Goal: Task Accomplishment & Management: Use online tool/utility

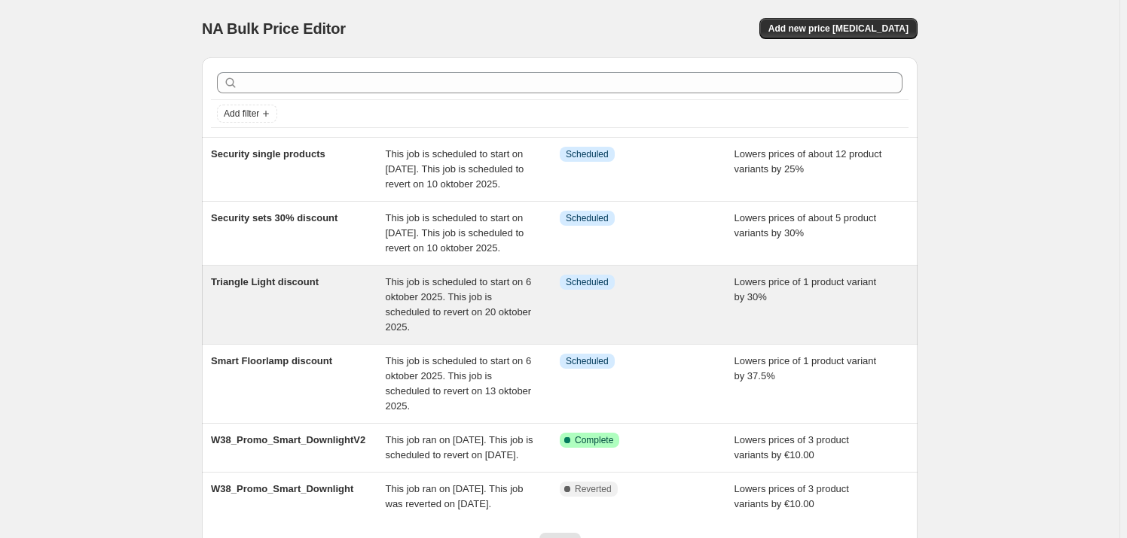
scroll to position [191, 0]
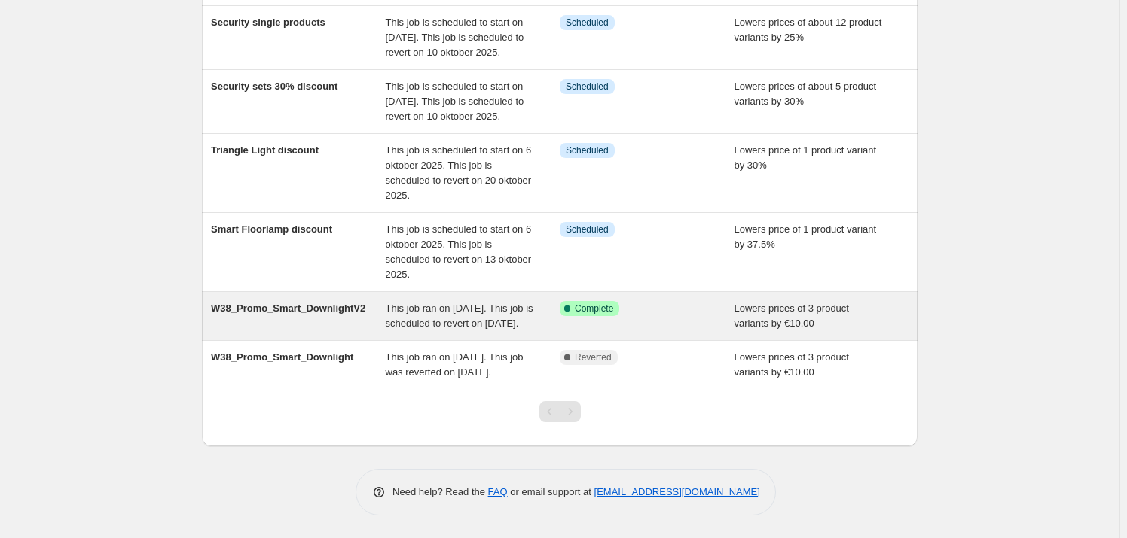
click at [313, 301] on div "W38_Promo_Smart_DownlightV2" at bounding box center [298, 316] width 175 height 30
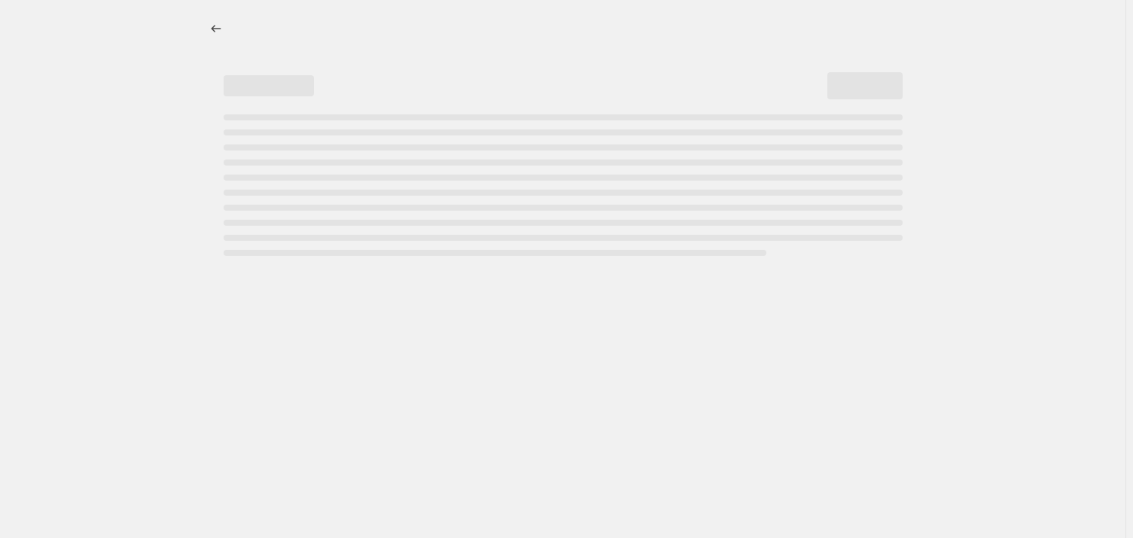
select select "by"
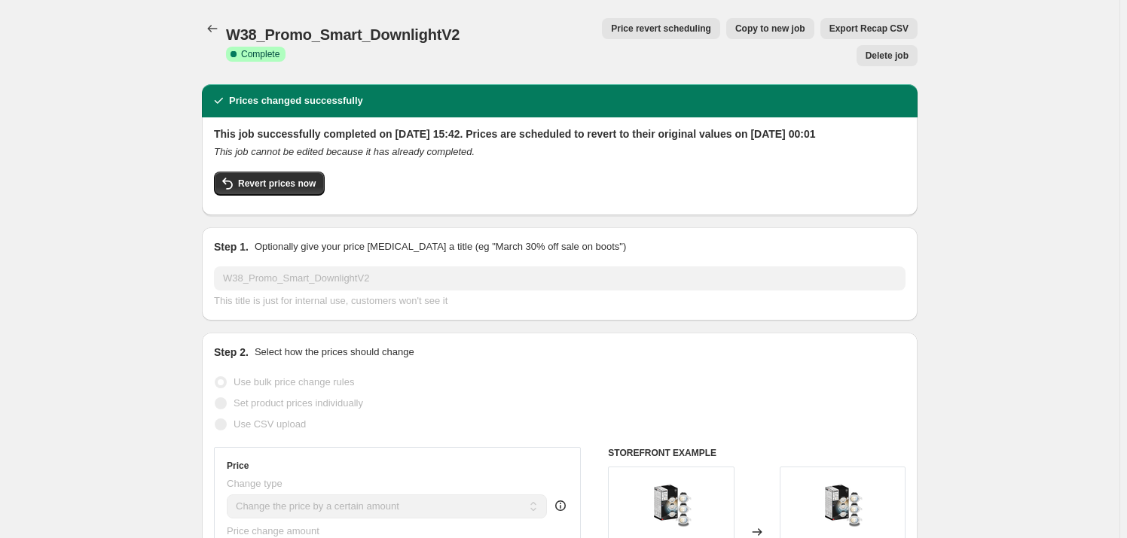
click at [889, 50] on span "Delete job" at bounding box center [886, 56] width 43 height 12
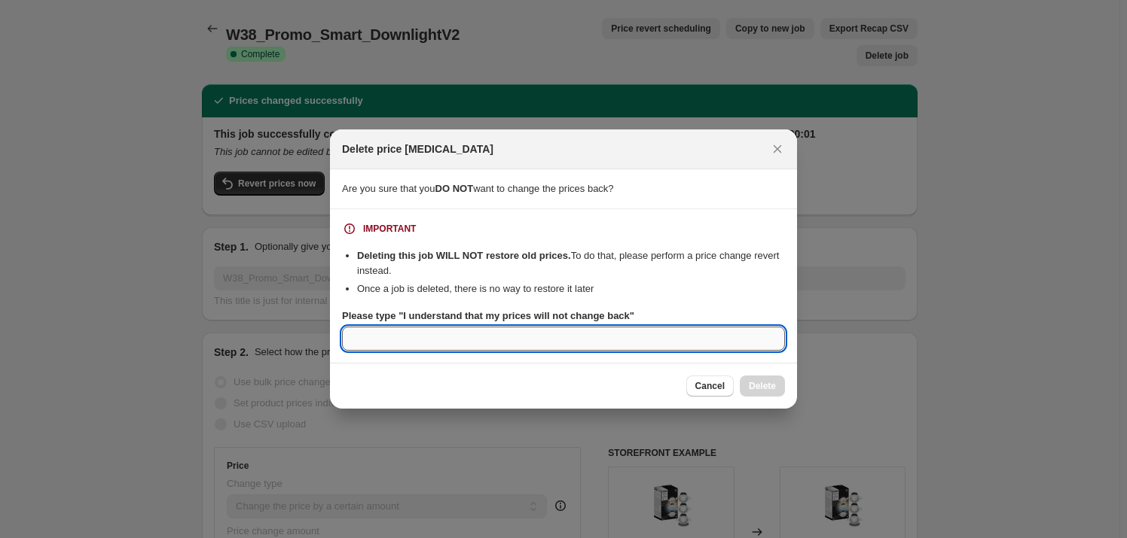
click at [550, 335] on input "Please type "I understand that my prices will not change back"" at bounding box center [563, 339] width 443 height 24
click at [779, 143] on icon "Close" at bounding box center [777, 149] width 15 height 15
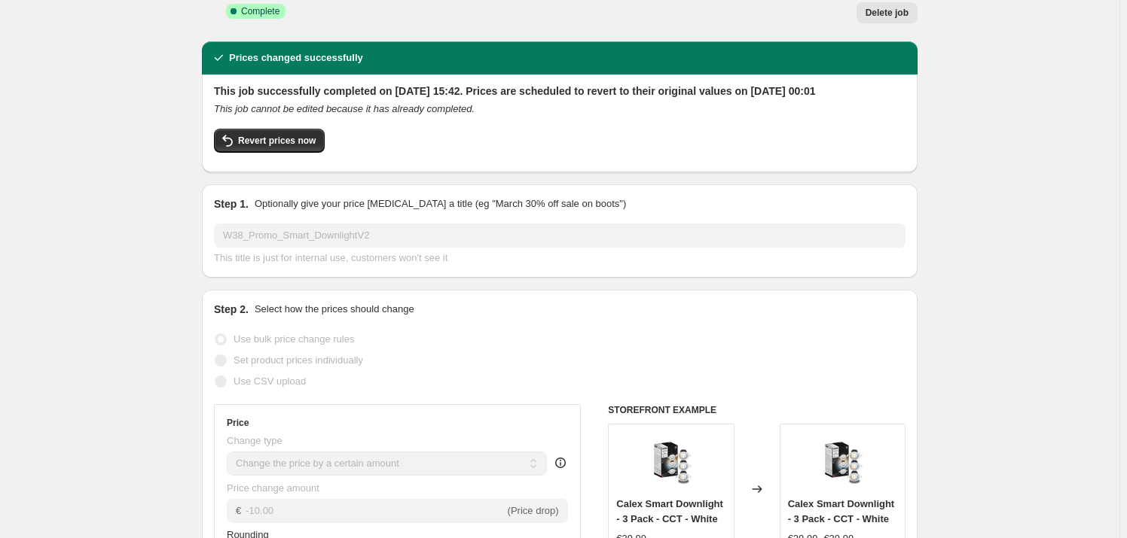
scroll to position [40, 0]
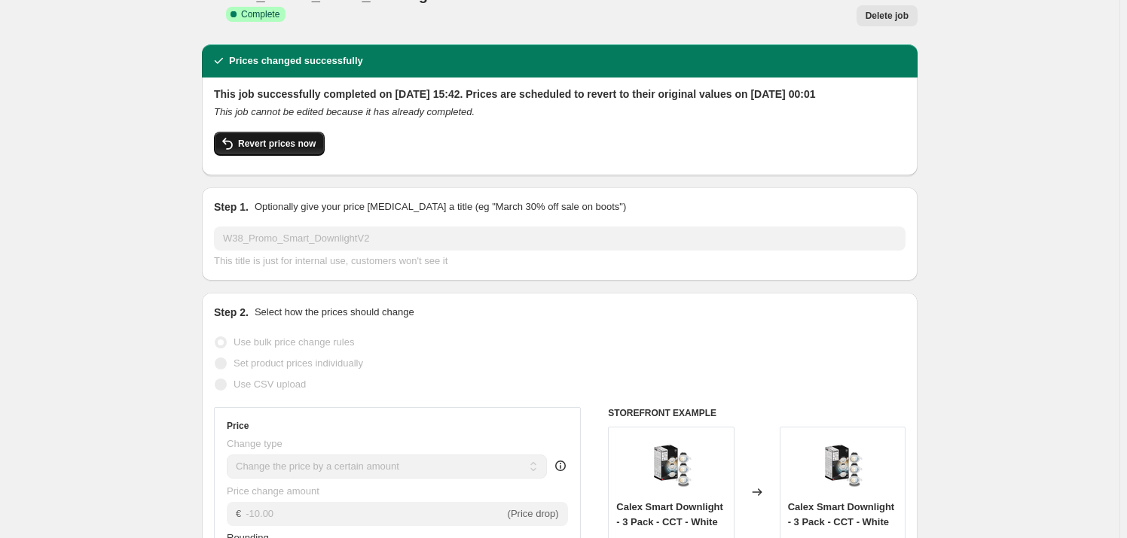
click at [289, 132] on button "Revert prices now" at bounding box center [269, 144] width 111 height 24
checkbox input "false"
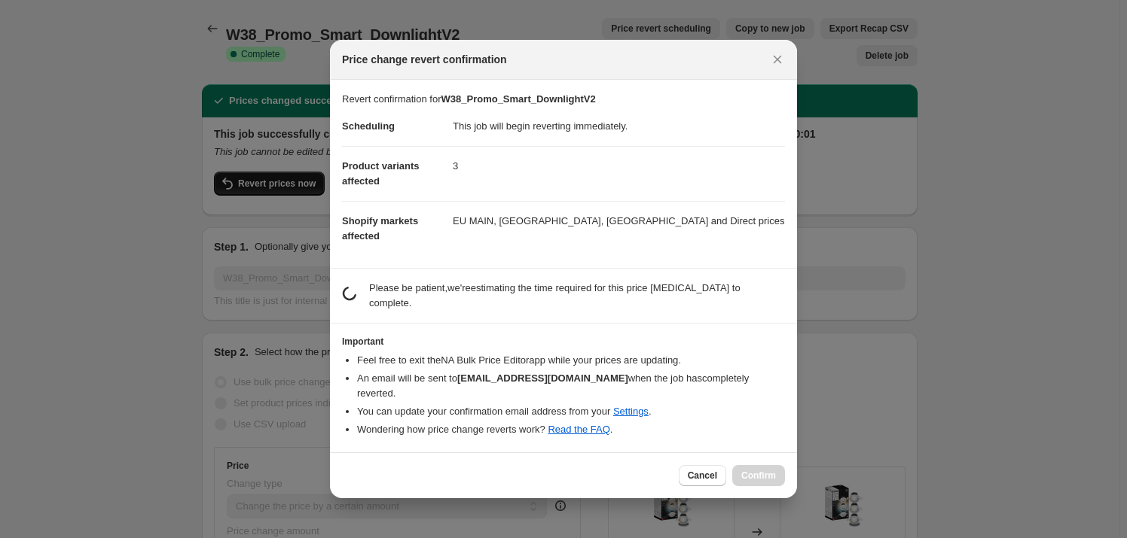
scroll to position [0, 0]
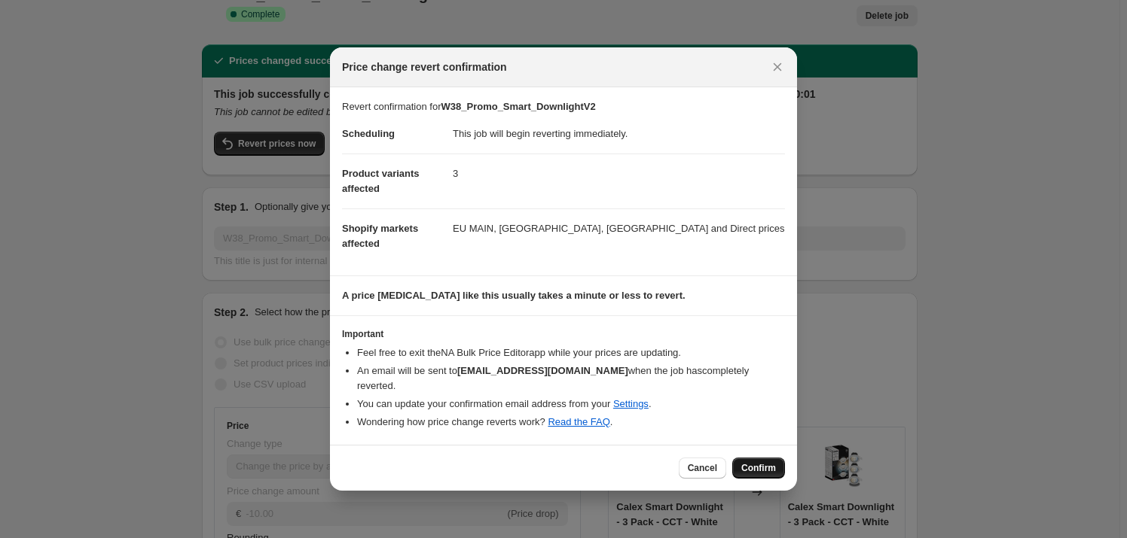
click at [771, 462] on span "Confirm" at bounding box center [758, 468] width 35 height 12
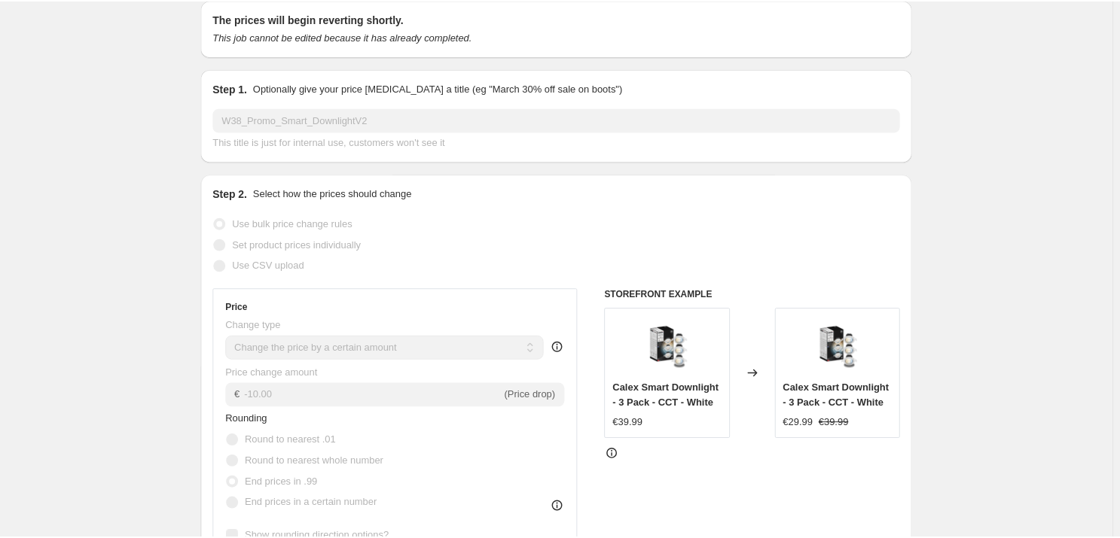
scroll to position [46, 0]
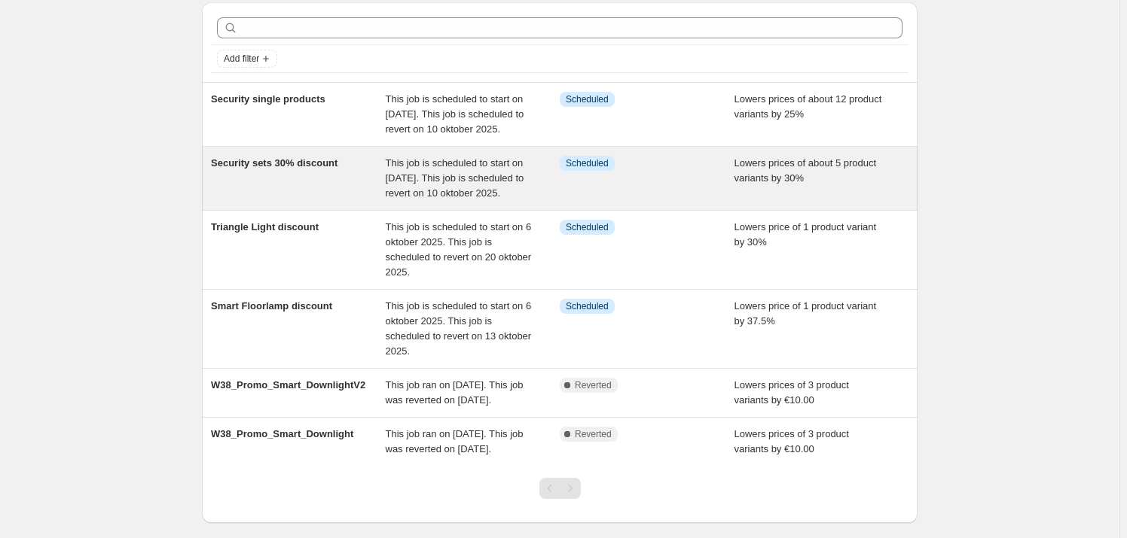
scroll to position [54, 0]
click at [343, 188] on div "Security sets 30% discount" at bounding box center [298, 179] width 175 height 45
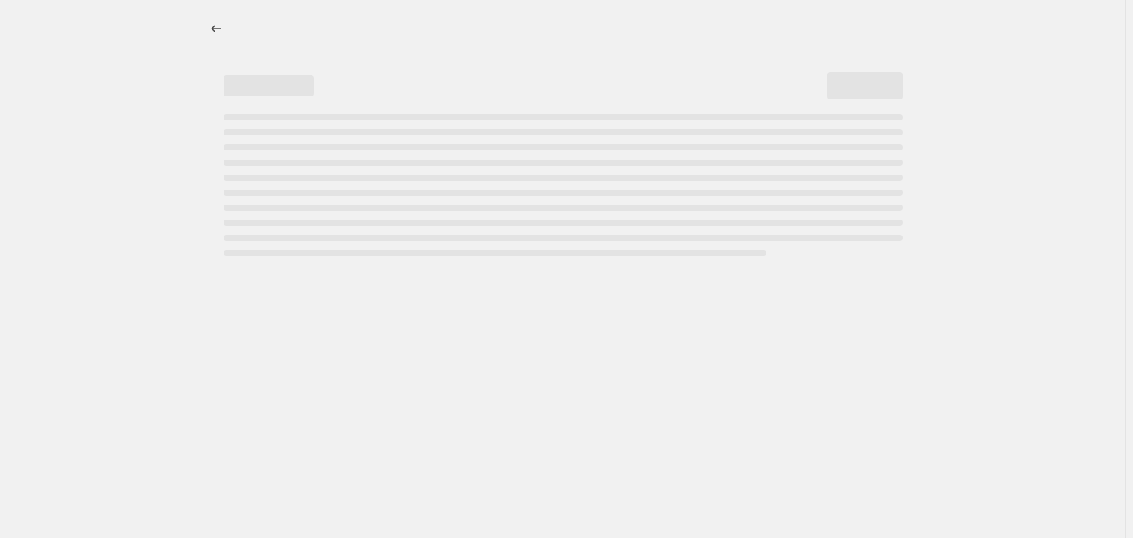
select select "percentage"
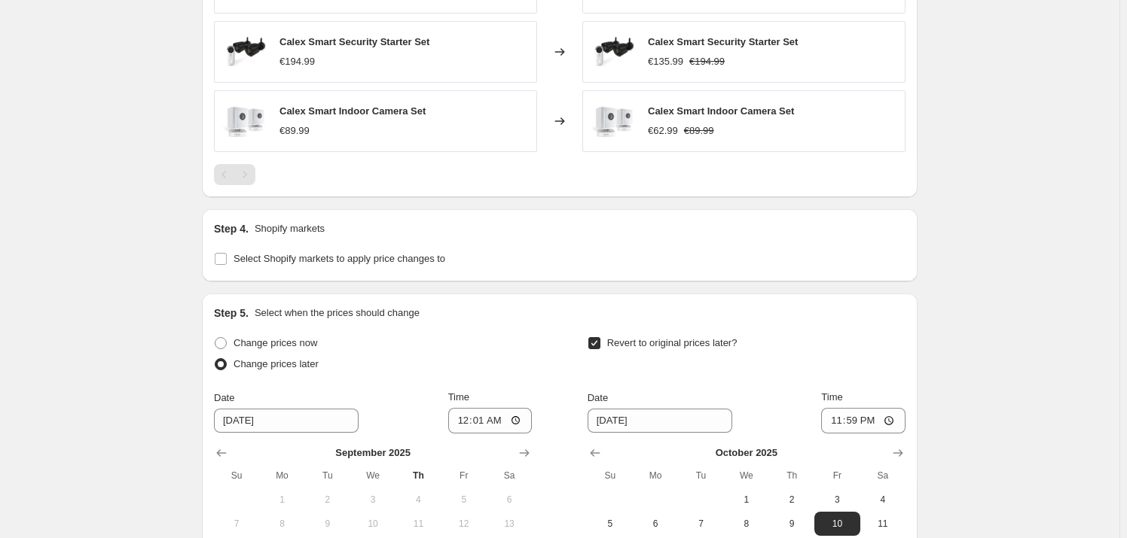
scroll to position [1445, 0]
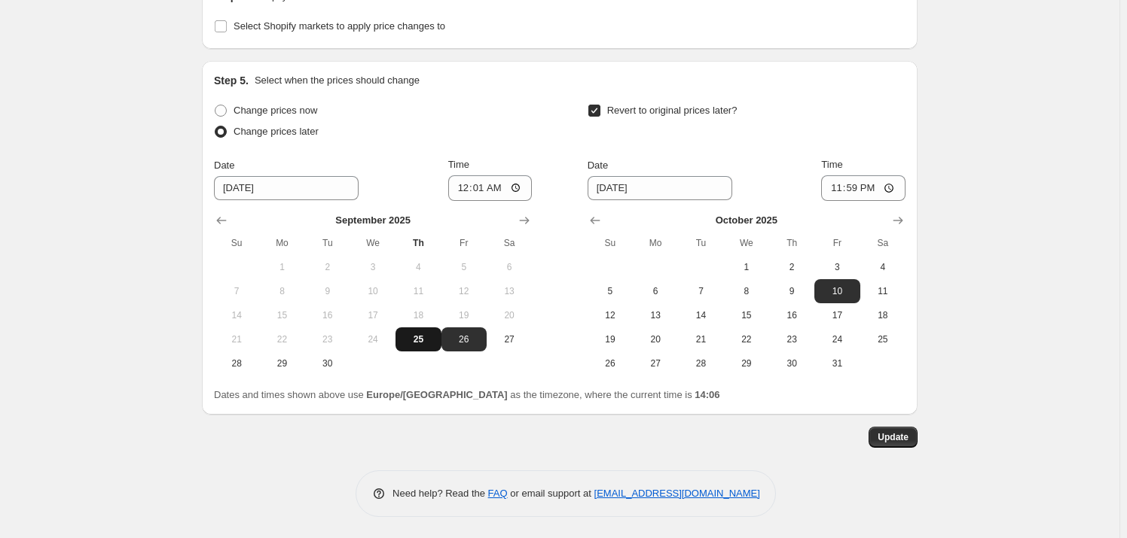
click at [422, 330] on button "25" at bounding box center [417, 340] width 45 height 24
type input "[DATE]"
click at [492, 186] on input "00:01" at bounding box center [490, 188] width 84 height 26
type input "15:00"
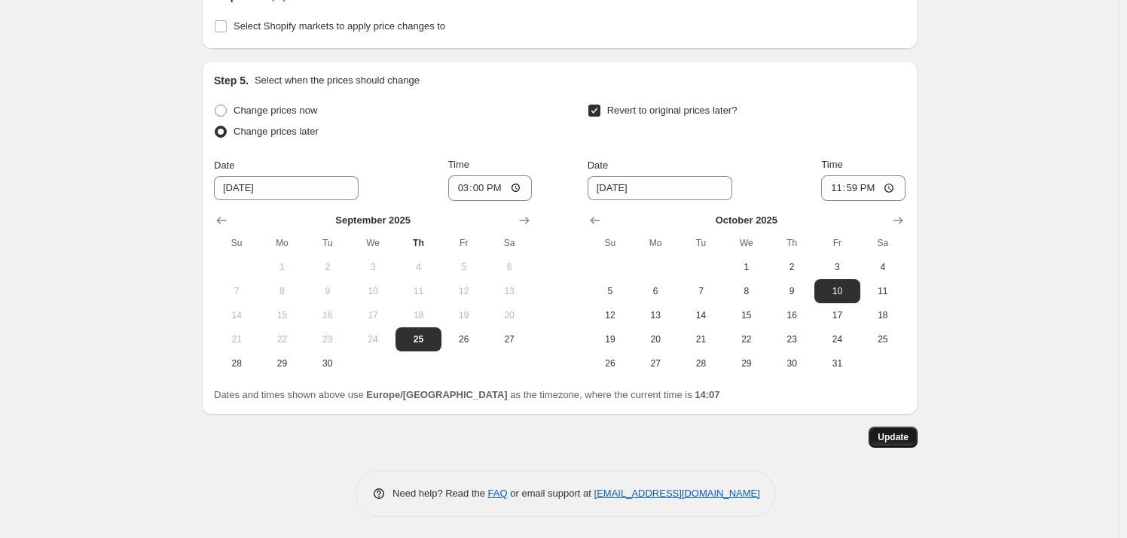
click at [908, 433] on span "Update" at bounding box center [892, 437] width 31 height 12
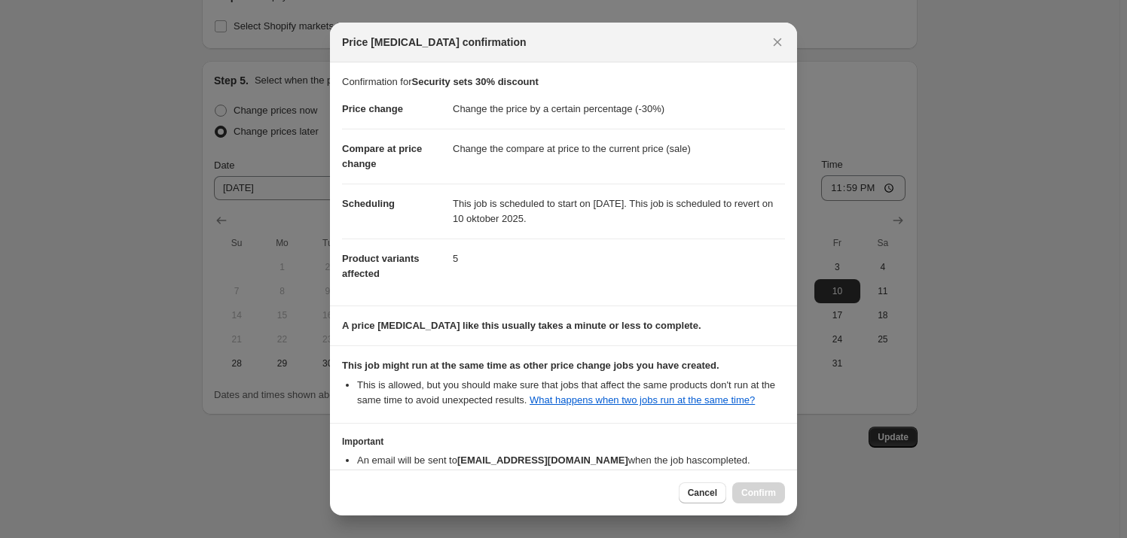
scroll to position [90, 0]
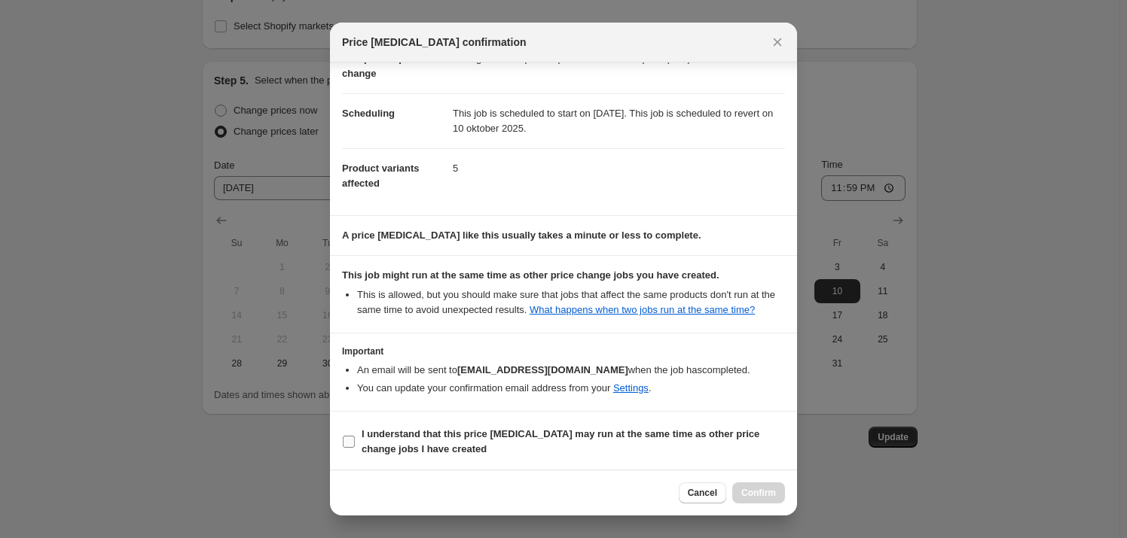
click at [349, 440] on input "I understand that this price change job may run at the same time as other price…" at bounding box center [349, 442] width 12 height 12
checkbox input "true"
click at [744, 489] on span "Confirm" at bounding box center [758, 493] width 35 height 12
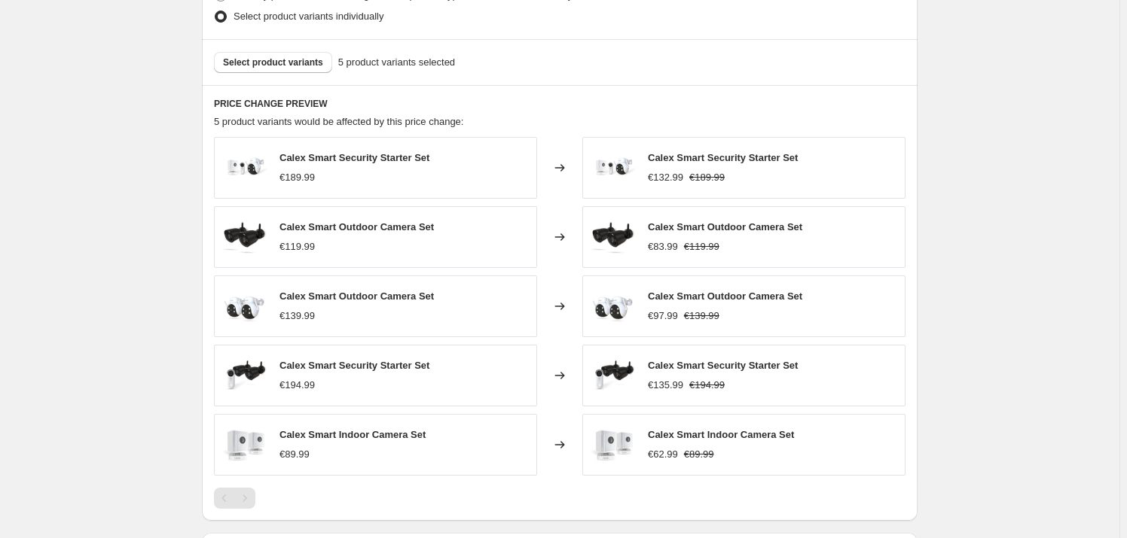
scroll to position [783, 0]
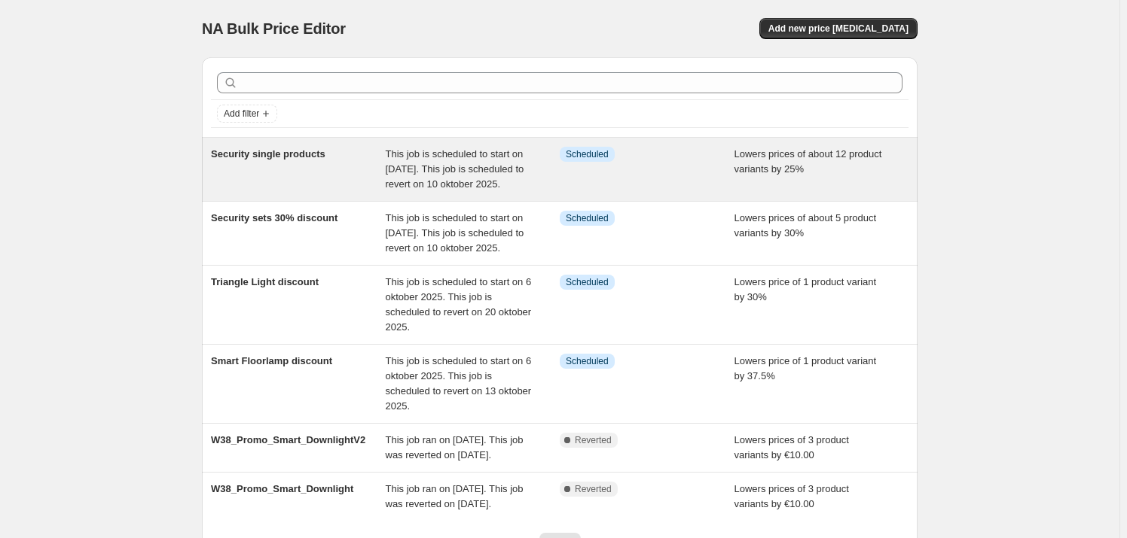
click at [301, 172] on div "Security single products" at bounding box center [298, 169] width 175 height 45
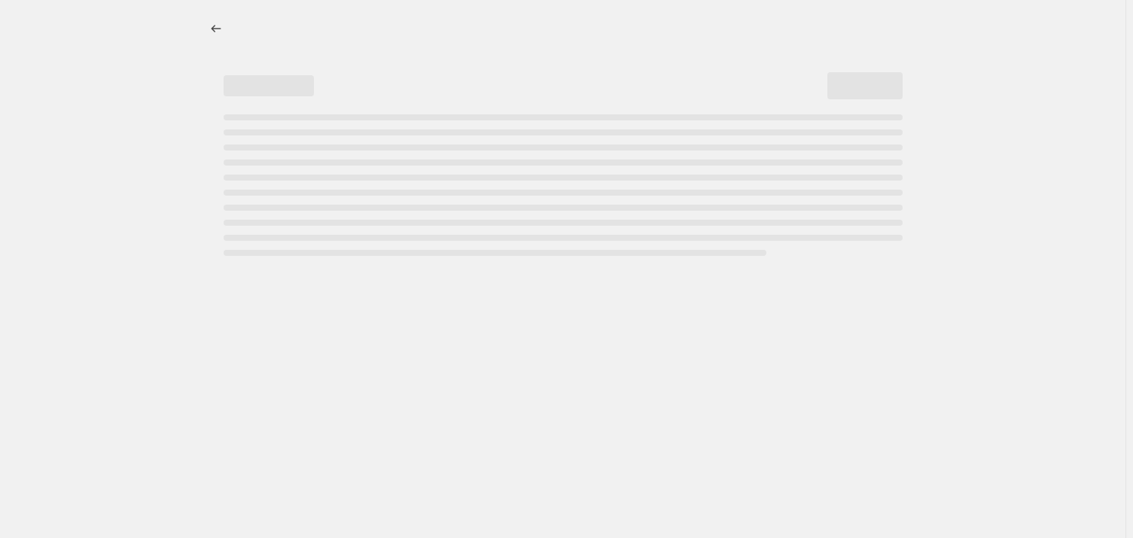
select select "percentage"
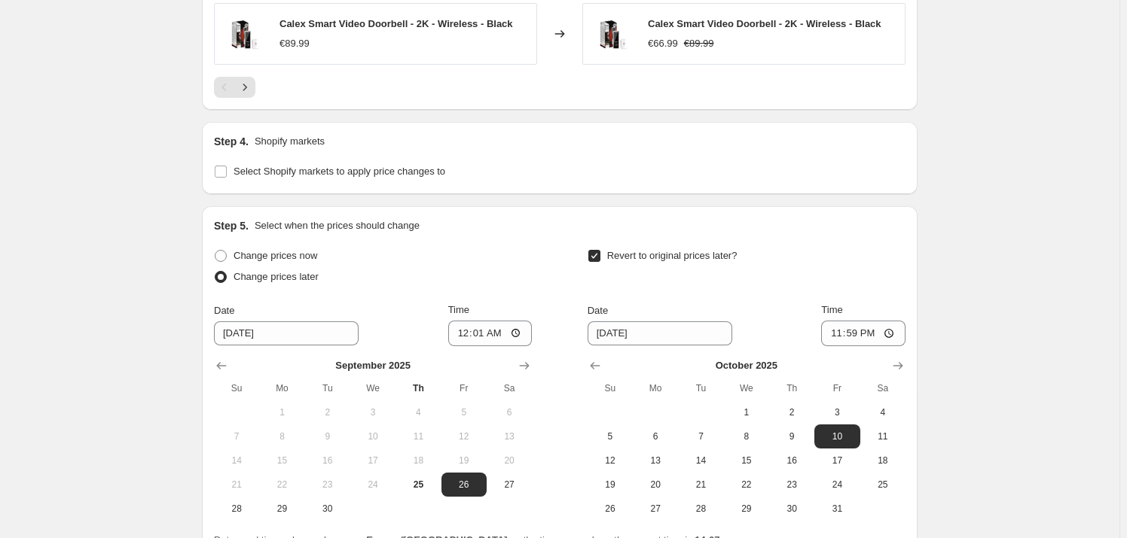
scroll to position [1316, 0]
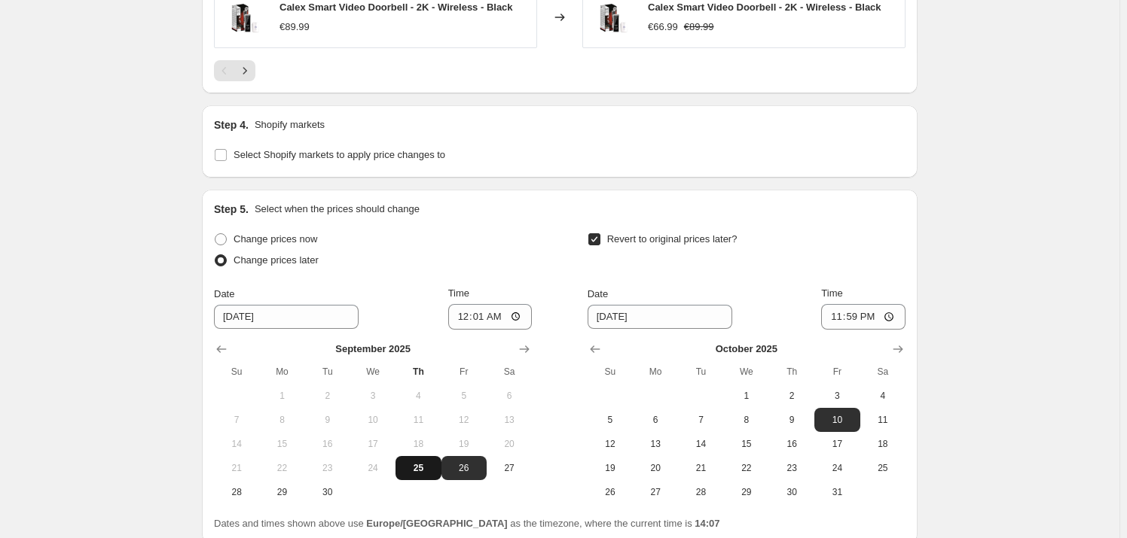
click at [429, 469] on span "25" at bounding box center [417, 468] width 33 height 12
type input "9/25/2025"
click at [495, 315] on input "00:01" at bounding box center [490, 317] width 84 height 26
click at [482, 314] on input "00:01" at bounding box center [490, 317] width 84 height 26
type input "15:00"
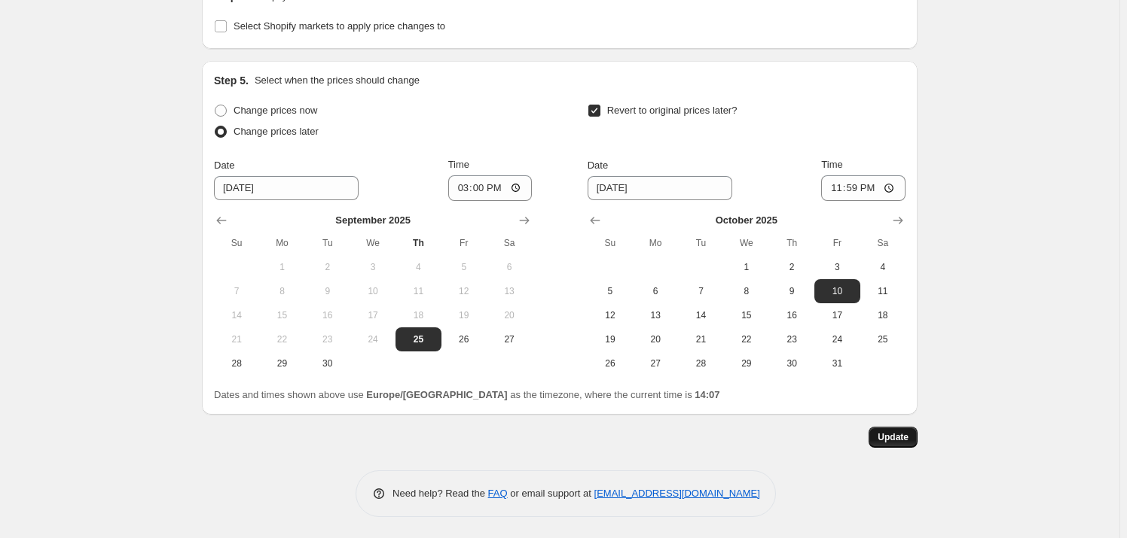
click at [897, 434] on span "Update" at bounding box center [892, 437] width 31 height 12
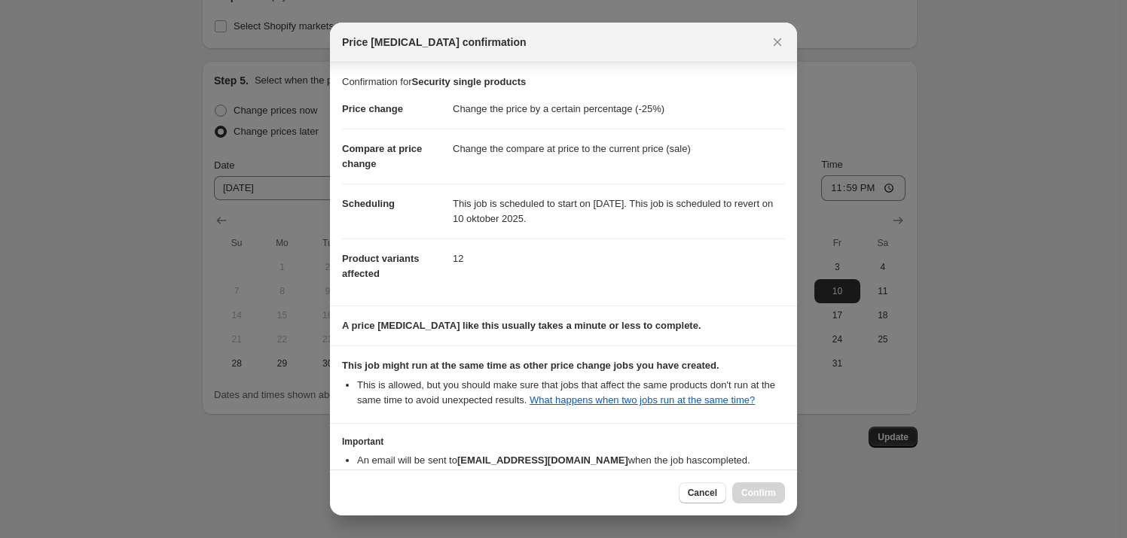
scroll to position [90, 0]
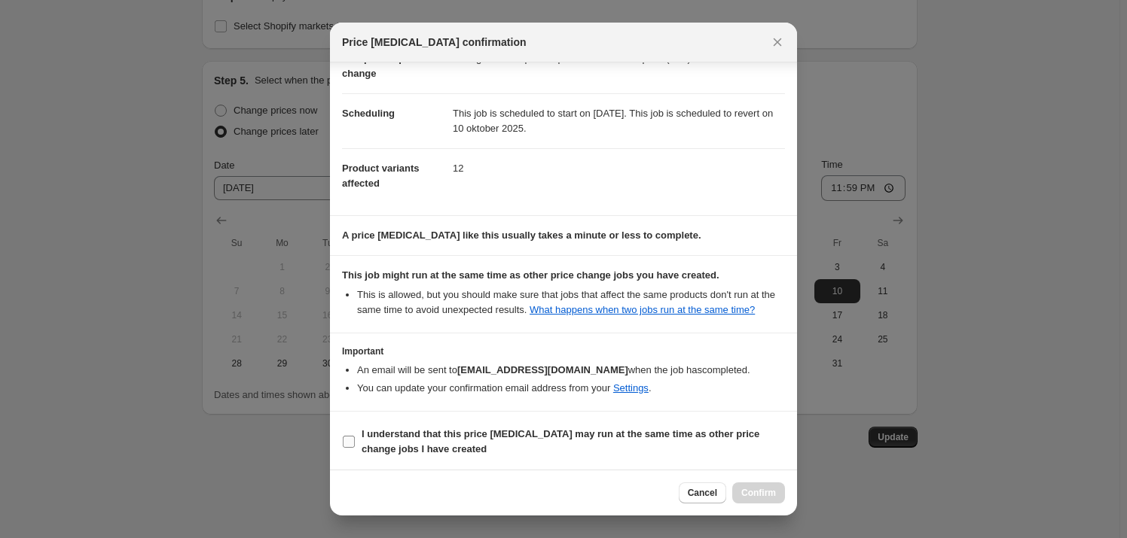
click at [353, 436] on input "I understand that this price change job may run at the same time as other price…" at bounding box center [349, 442] width 12 height 12
checkbox input "true"
click at [756, 502] on button "Confirm" at bounding box center [758, 493] width 53 height 21
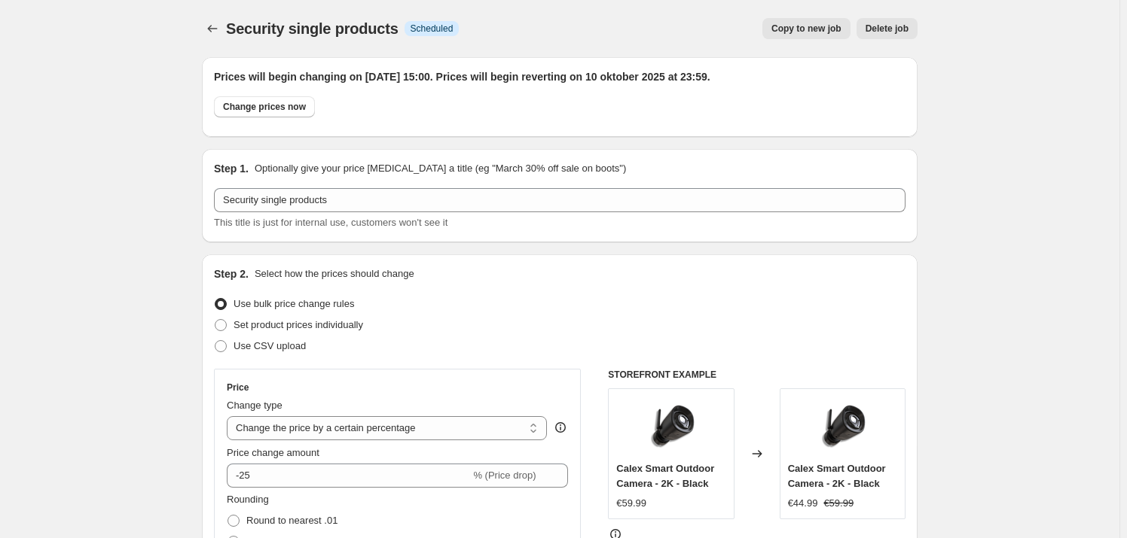
scroll to position [1445, 0]
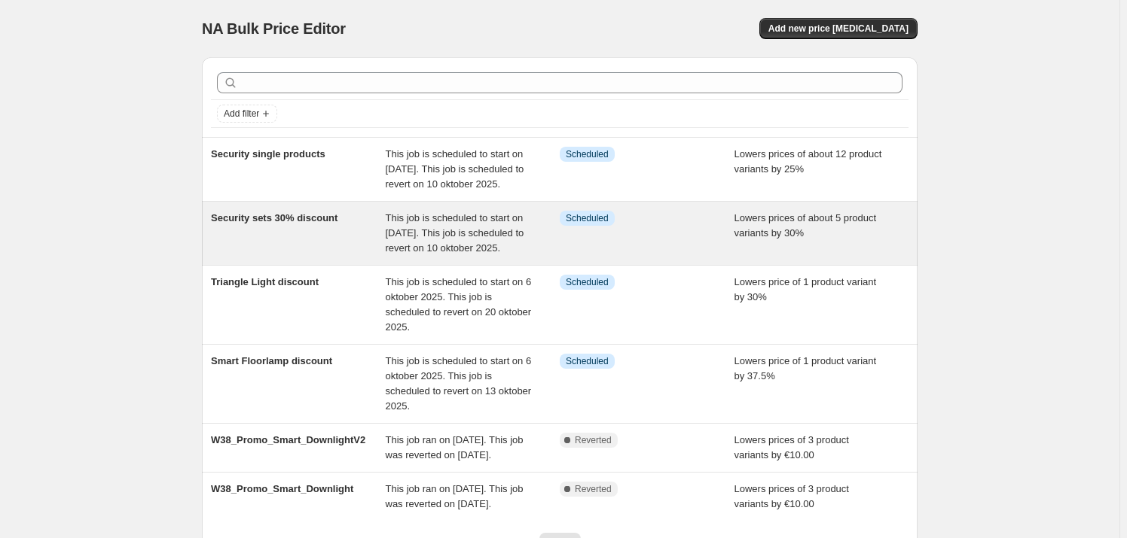
click at [315, 252] on div "Security sets 30% discount" at bounding box center [298, 233] width 175 height 45
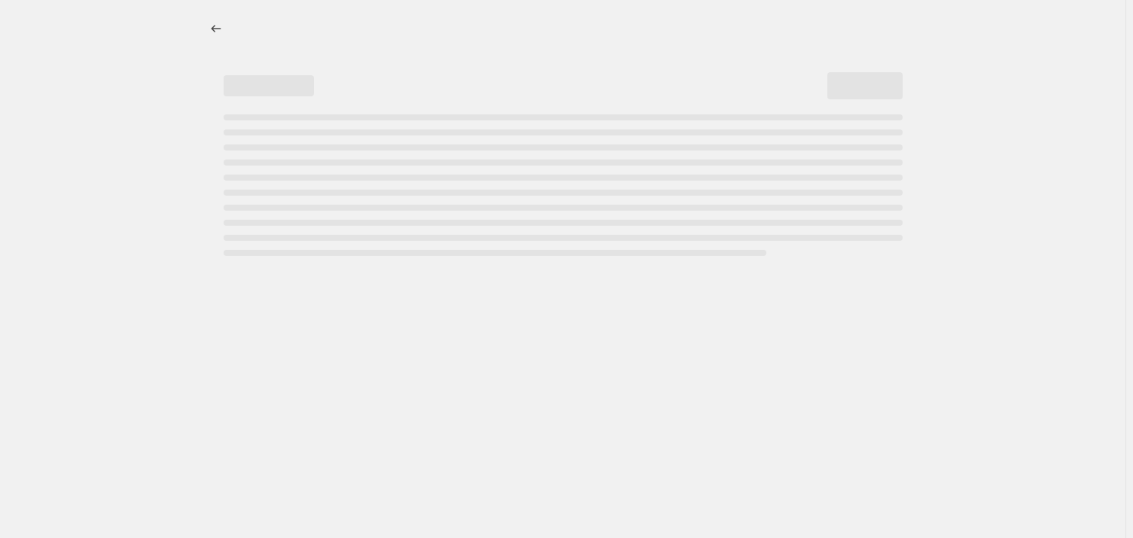
select select "percentage"
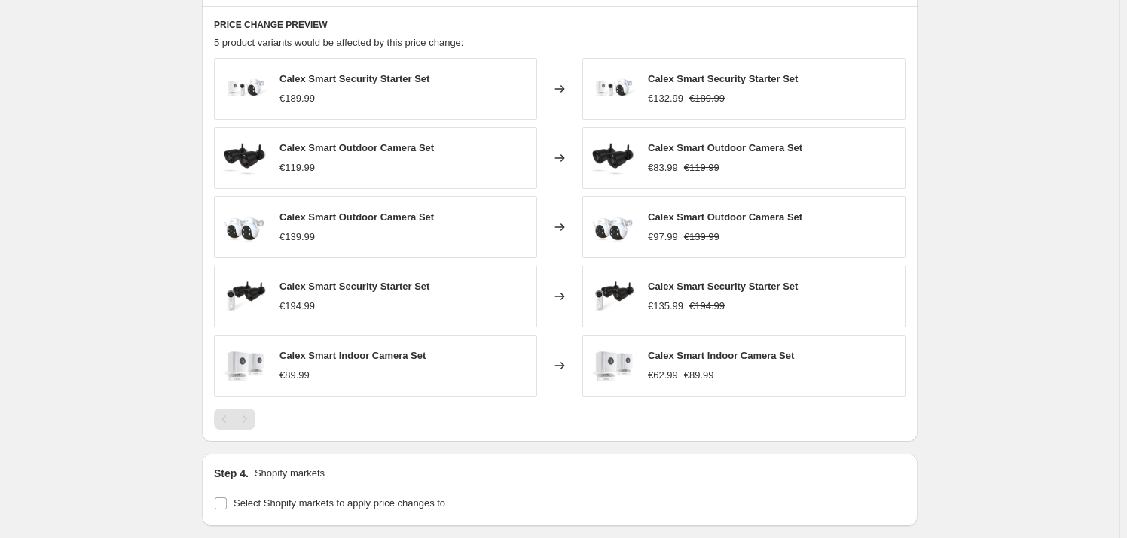
scroll to position [921, 0]
